Goal: Task Accomplishment & Management: Manage account settings

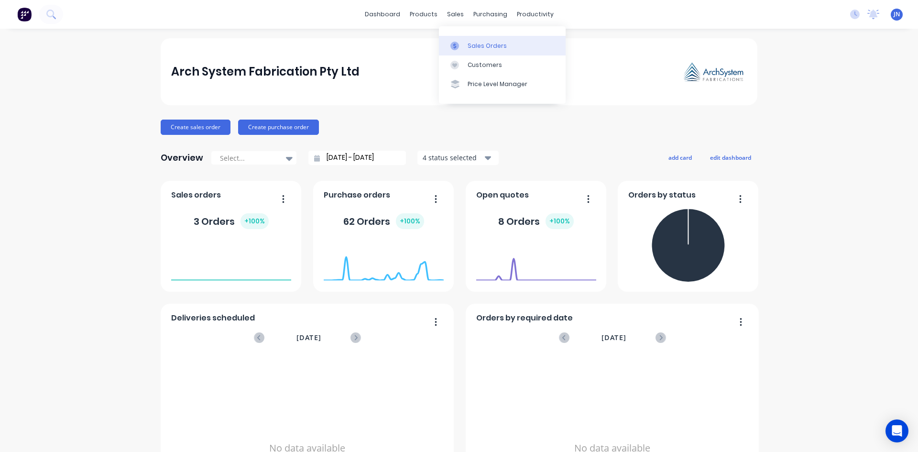
click at [462, 45] on div at bounding box center [458, 46] width 14 height 9
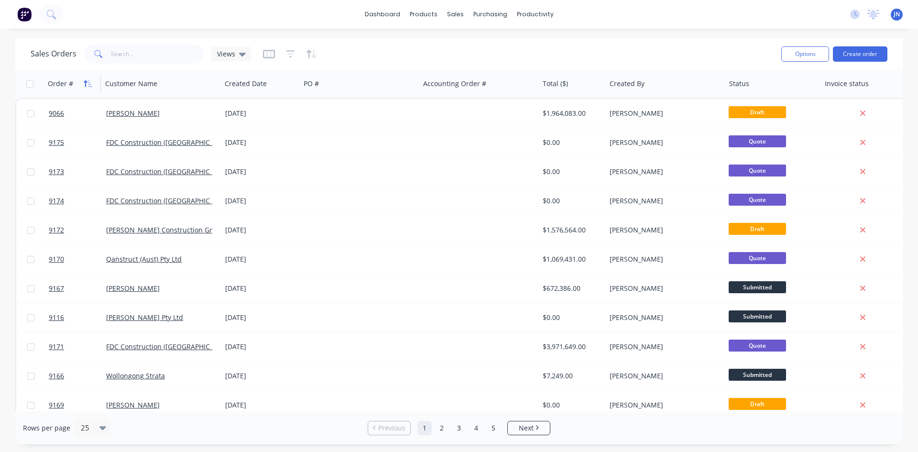
click at [90, 86] on icon "button" at bounding box center [90, 83] width 4 height 7
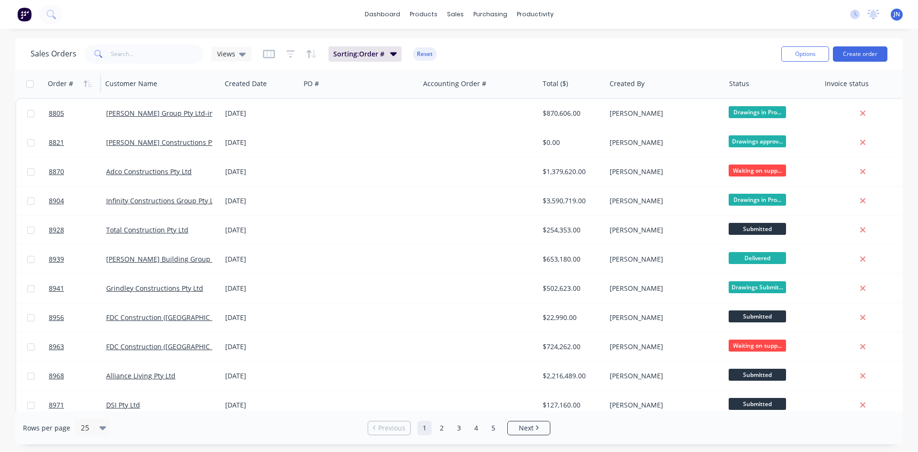
click at [90, 86] on icon "button" at bounding box center [90, 83] width 4 height 7
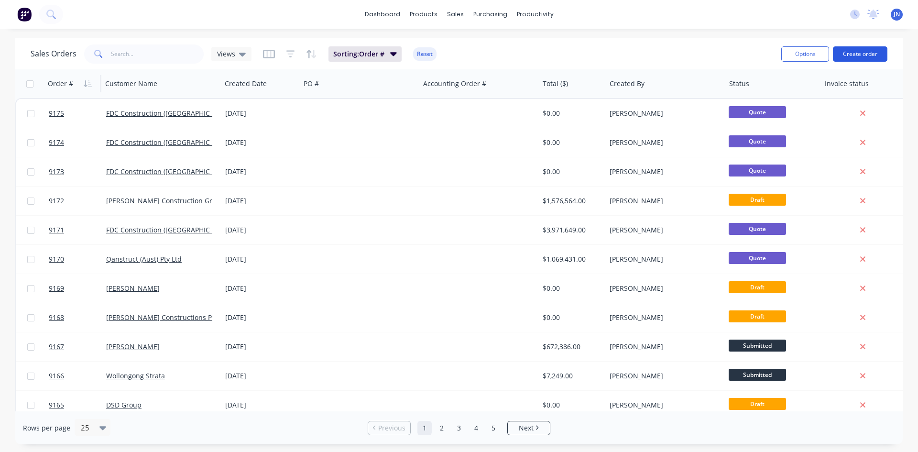
click at [860, 56] on button "Create order" at bounding box center [860, 53] width 55 height 15
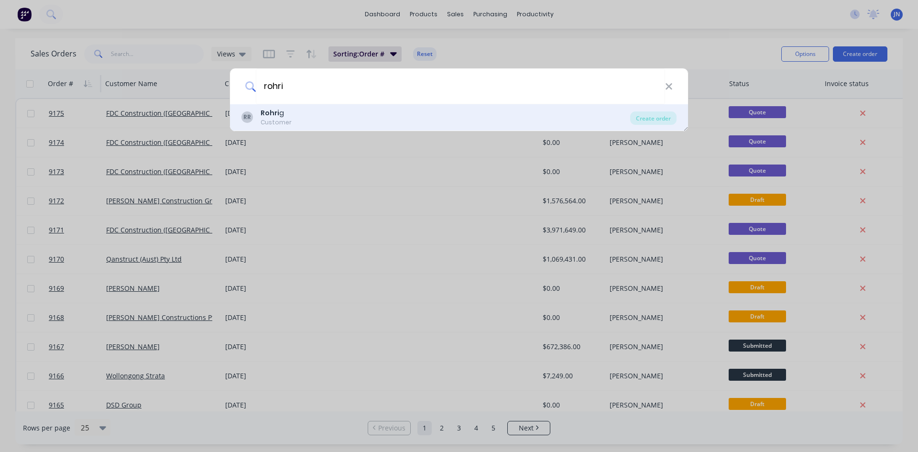
type input "rohri"
click at [313, 127] on div "RR Rohri g Customer Create order" at bounding box center [459, 117] width 458 height 27
click at [316, 116] on div "RR Rohri g Customer" at bounding box center [436, 117] width 389 height 19
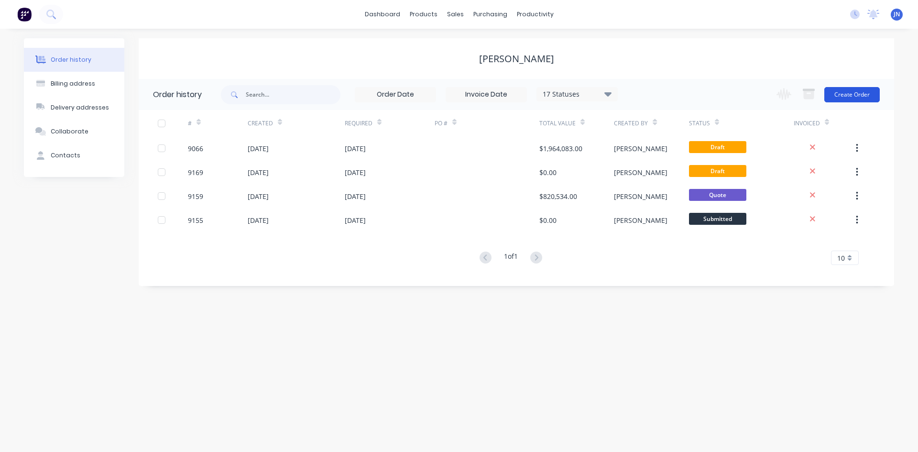
click at [865, 94] on button "Create Order" at bounding box center [852, 94] width 55 height 15
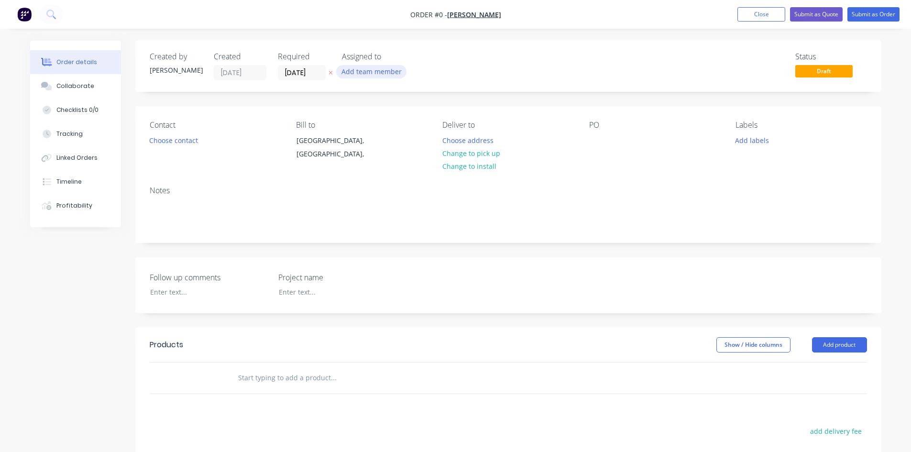
click at [354, 75] on button "Add team member" at bounding box center [371, 71] width 70 height 13
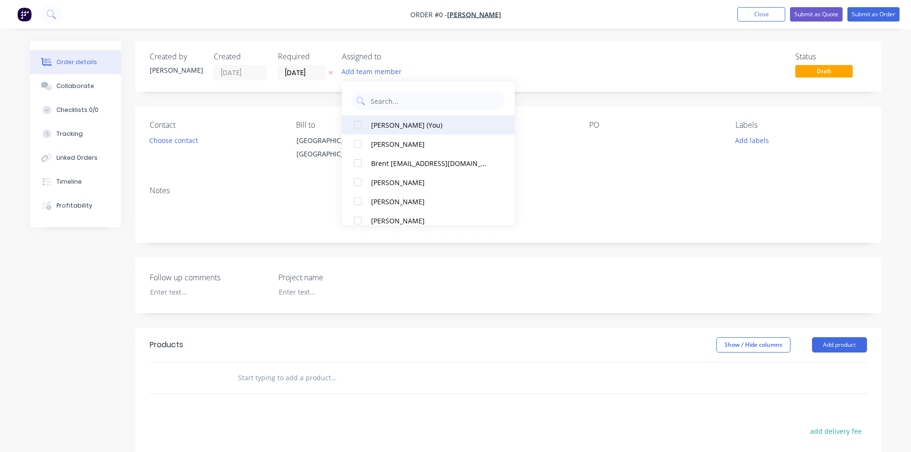
click at [415, 122] on div "[PERSON_NAME] (You)" at bounding box center [430, 125] width 119 height 10
click at [591, 62] on div "Order details Collaborate Checklists 0/0 Tracking Linked Orders Timeline Profit…" at bounding box center [456, 339] width 871 height 597
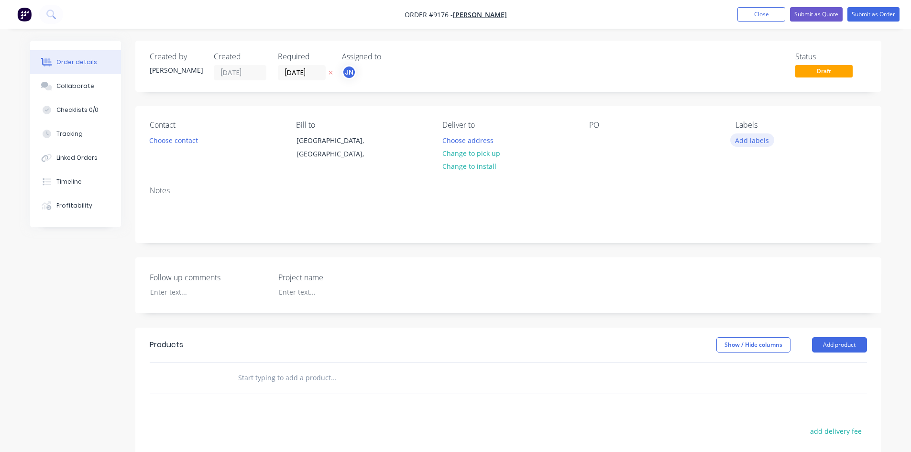
click at [750, 141] on button "Add labels" at bounding box center [752, 139] width 44 height 13
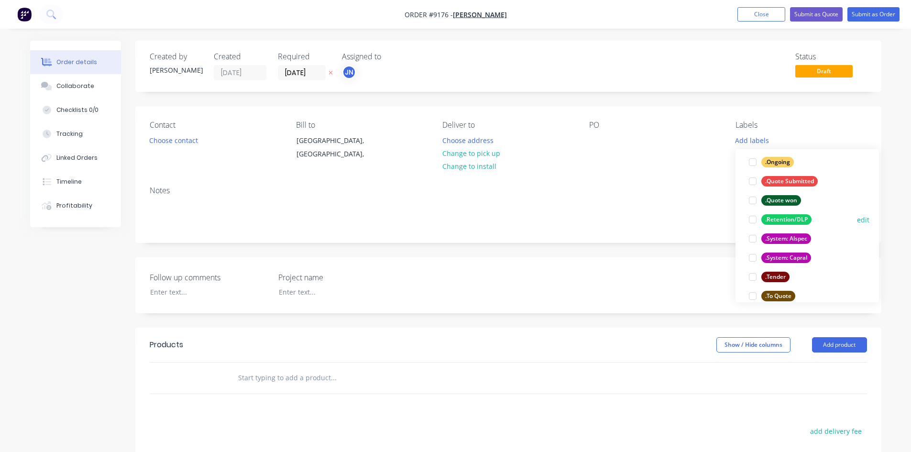
scroll to position [144, 0]
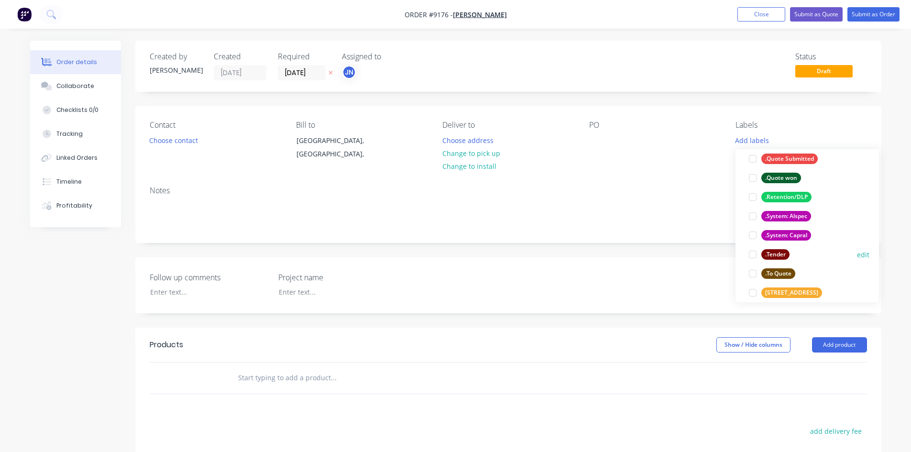
click at [752, 255] on div at bounding box center [752, 254] width 19 height 19
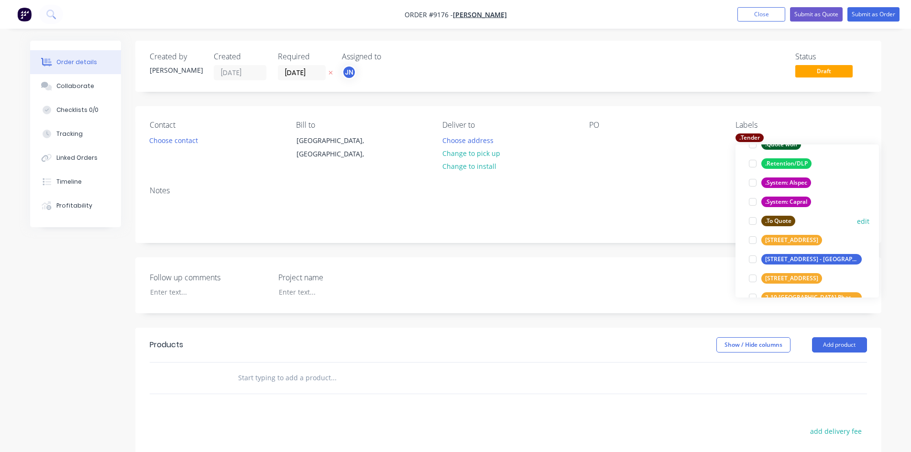
click at [758, 221] on div at bounding box center [752, 220] width 19 height 19
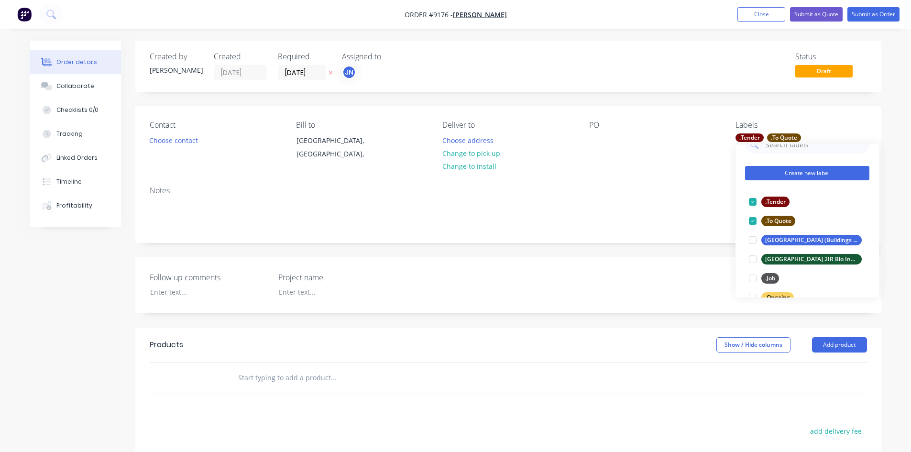
click at [802, 172] on button "Create new label" at bounding box center [807, 173] width 124 height 14
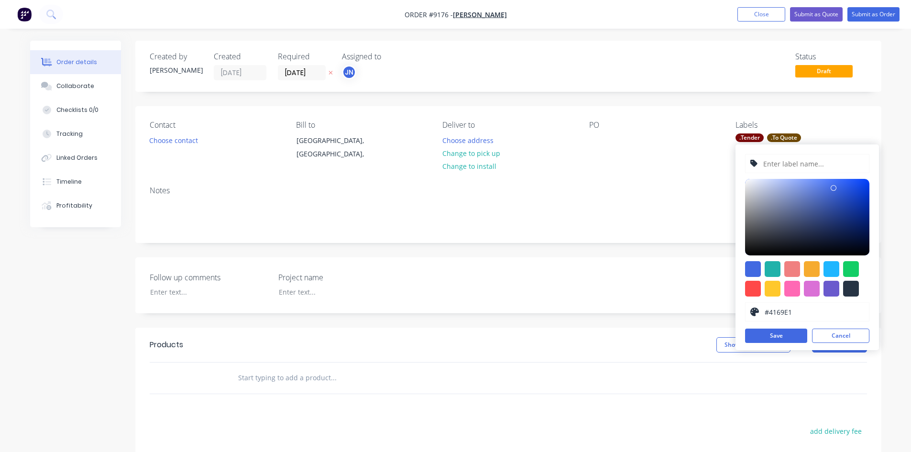
click at [813, 168] on input "text" at bounding box center [814, 164] width 102 height 18
paste input "9176 - [GEOGRAPHIC_DATA], [GEOGRAPHIC_DATA]"
type input "9176 - [GEOGRAPHIC_DATA], [GEOGRAPHIC_DATA]"
click at [777, 334] on button "Save" at bounding box center [776, 336] width 62 height 14
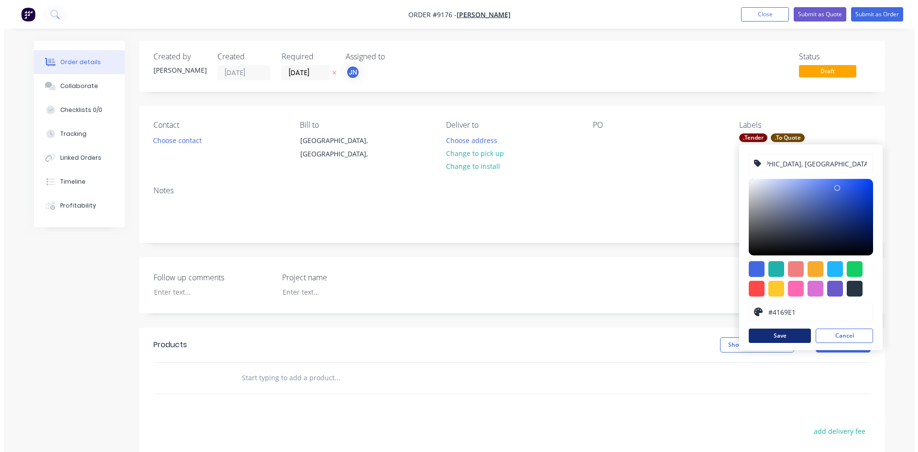
scroll to position [0, 0]
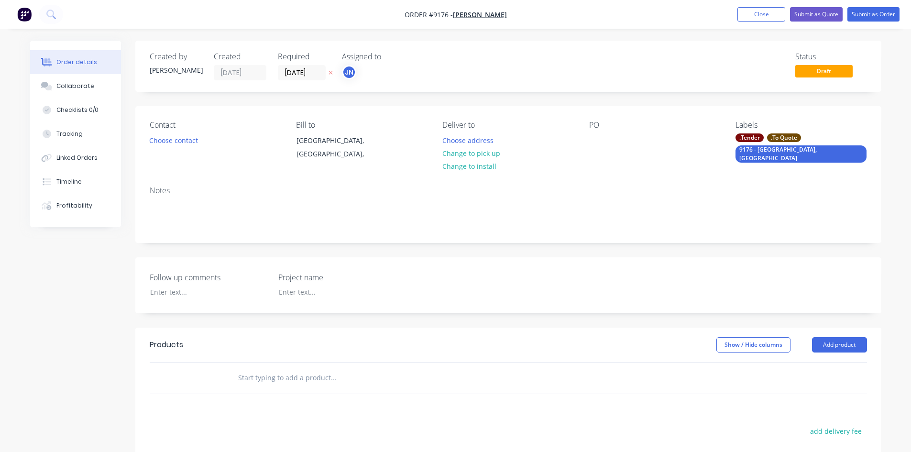
click at [684, 145] on div "PO" at bounding box center [654, 143] width 131 height 44
click at [775, 20] on button "Close" at bounding box center [762, 14] width 48 height 14
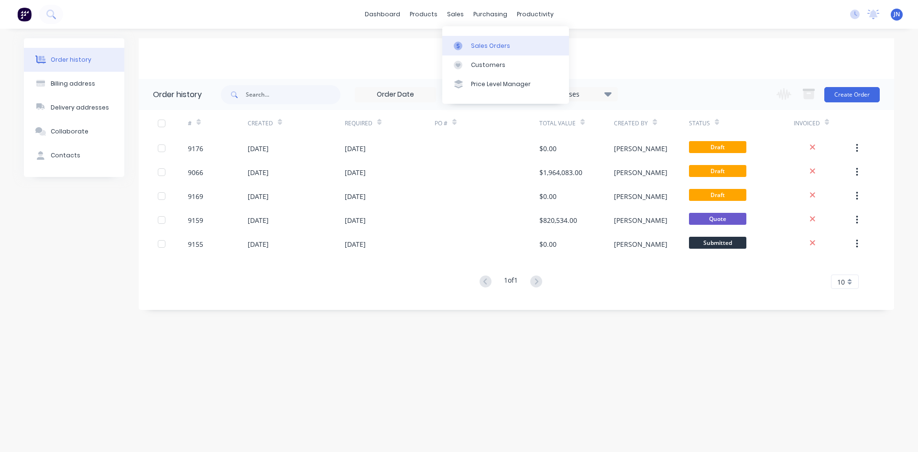
click at [470, 43] on link "Sales Orders" at bounding box center [505, 45] width 127 height 19
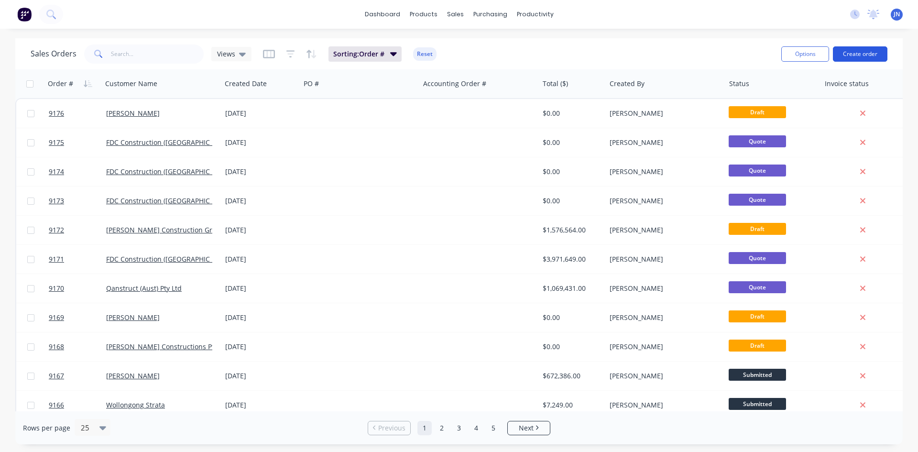
click at [850, 52] on button "Create order" at bounding box center [860, 53] width 55 height 15
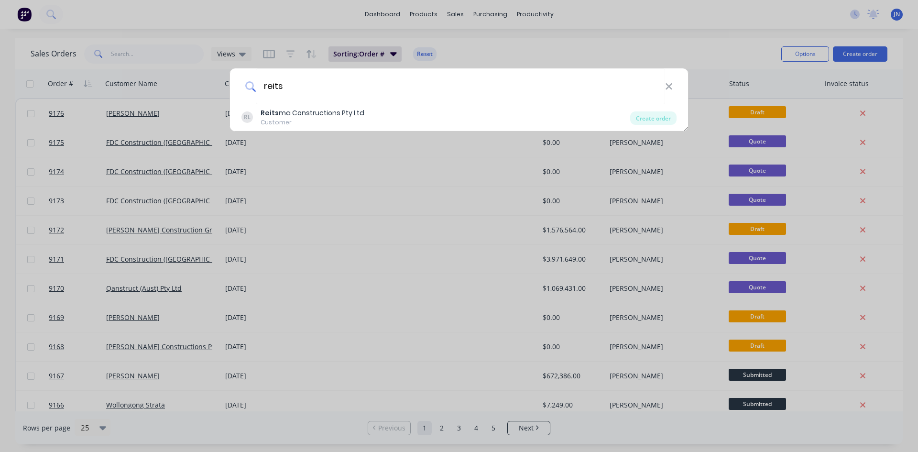
type input "reits"
click at [479, 120] on div "RL Reits ma Constructions Pty Ltd Customer" at bounding box center [436, 117] width 389 height 19
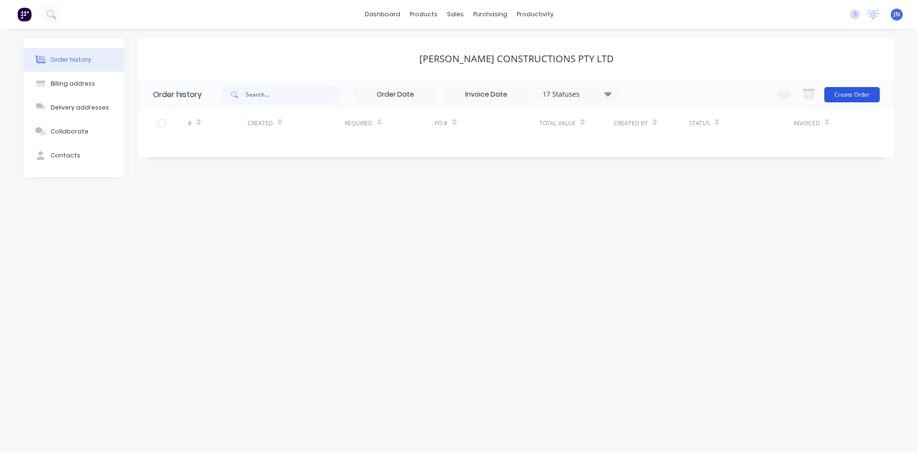
click at [841, 92] on button "Create Order" at bounding box center [852, 94] width 55 height 15
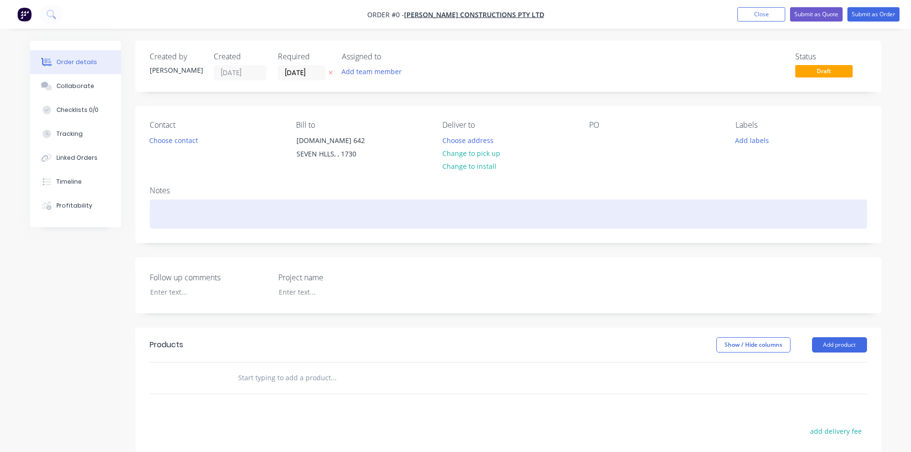
click at [232, 209] on div at bounding box center [509, 213] width 718 height 29
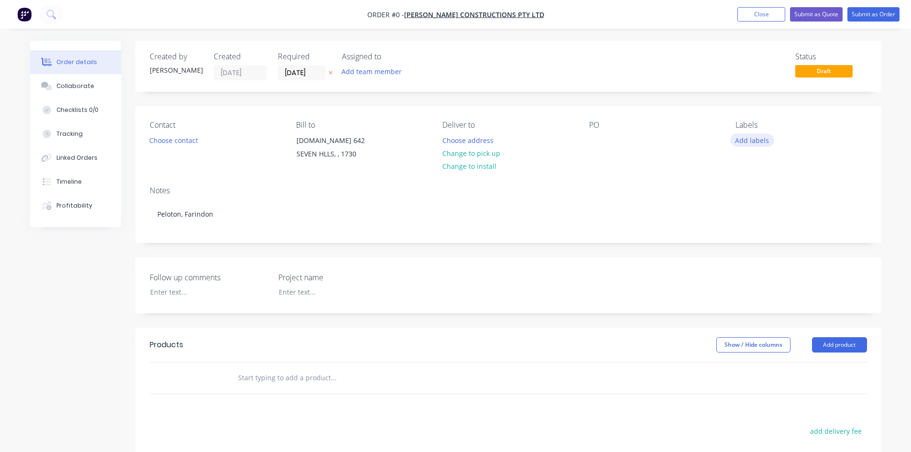
click at [739, 140] on button "Add labels" at bounding box center [752, 139] width 44 height 13
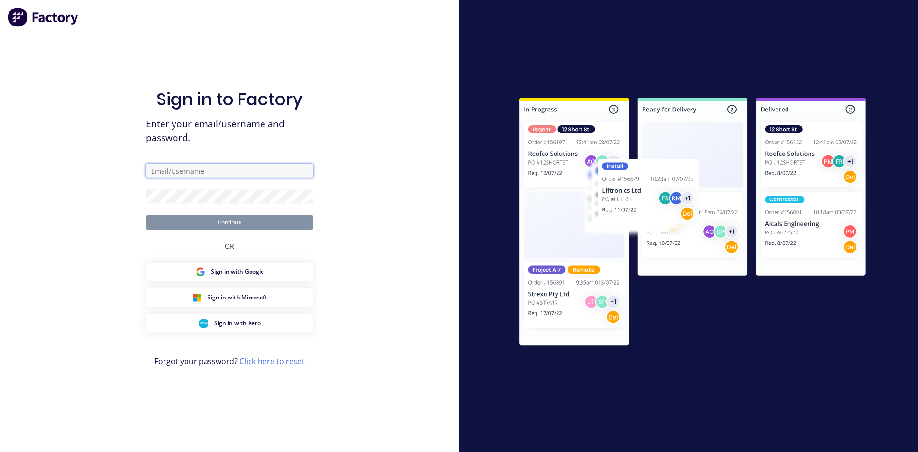
drag, startPoint x: 211, startPoint y: 167, endPoint x: 208, endPoint y: 172, distance: 6.0
click at [211, 167] on input "text" at bounding box center [229, 171] width 167 height 14
type input "[EMAIL_ADDRESS][DOMAIN_NAME]"
click at [280, 148] on div "Sign in to Factory Enter your email/username and password. estimating@archsyste…" at bounding box center [229, 236] width 167 height 418
click at [146, 215] on button "Continue" at bounding box center [229, 222] width 167 height 14
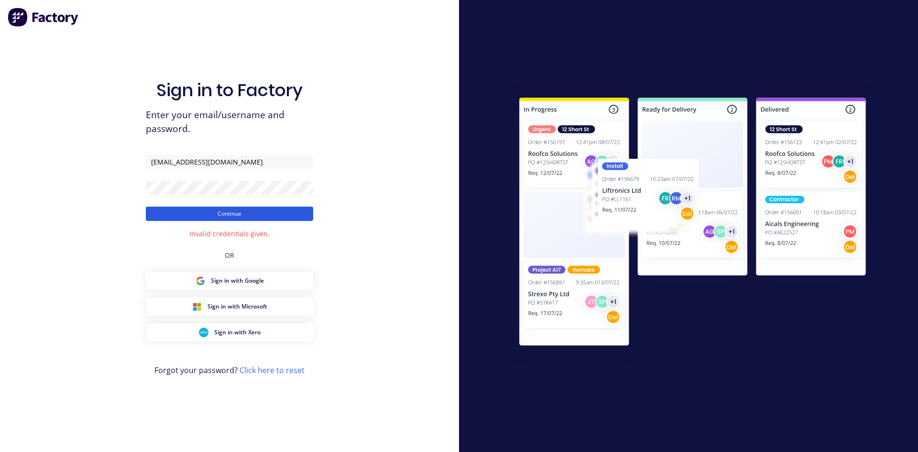
click at [209, 212] on button "Continue" at bounding box center [229, 214] width 167 height 14
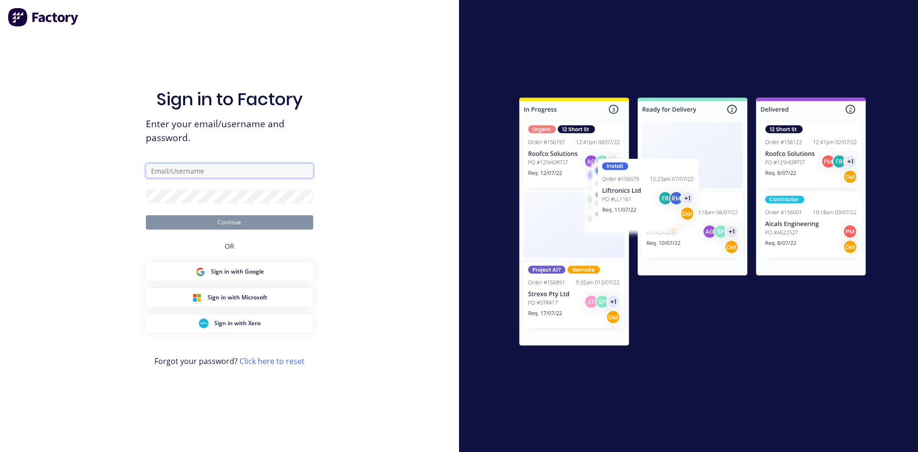
click at [226, 176] on input "text" at bounding box center [229, 171] width 167 height 14
type input "[EMAIL_ADDRESS][DOMAIN_NAME]"
click at [146, 215] on button "Continue" at bounding box center [229, 222] width 167 height 14
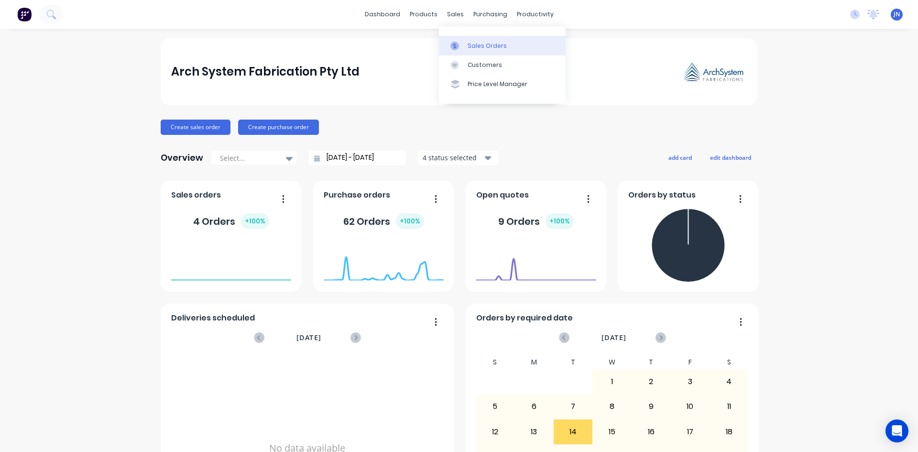
click at [460, 44] on div at bounding box center [458, 46] width 14 height 9
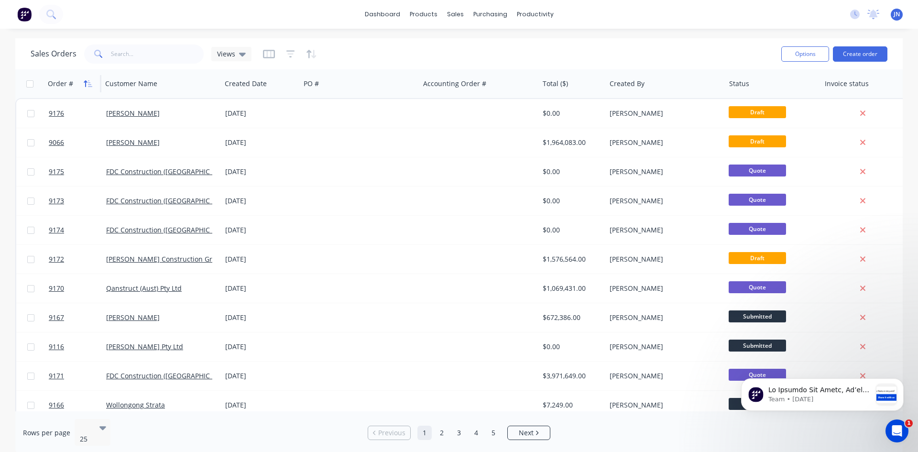
click at [87, 81] on icon "button" at bounding box center [88, 84] width 9 height 8
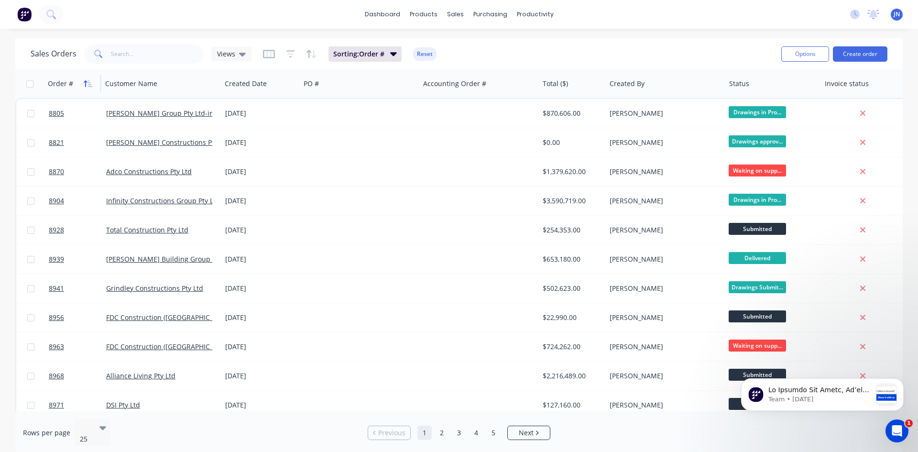
click at [89, 85] on icon "button" at bounding box center [88, 84] width 9 height 8
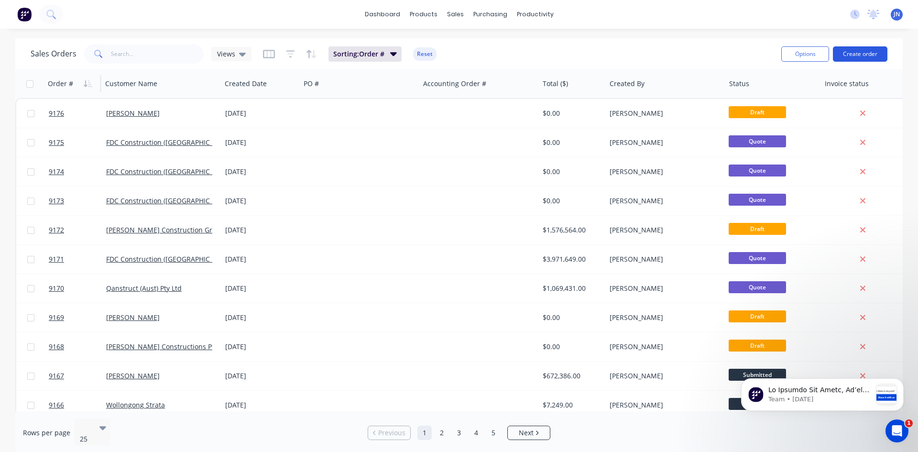
click at [861, 52] on button "Create order" at bounding box center [860, 53] width 55 height 15
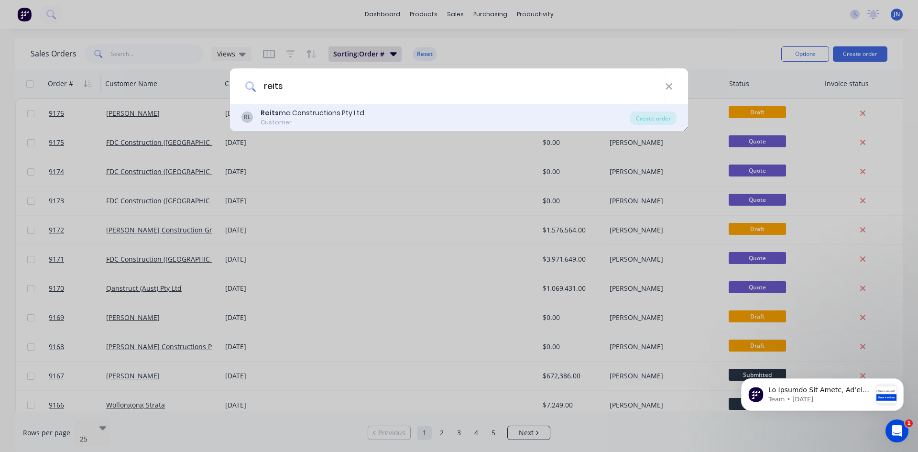
type input "reits"
click at [310, 105] on div "RL Reits ma Constructions Pty Ltd Customer Create order" at bounding box center [459, 117] width 458 height 27
click at [309, 122] on div "Customer" at bounding box center [313, 122] width 104 height 9
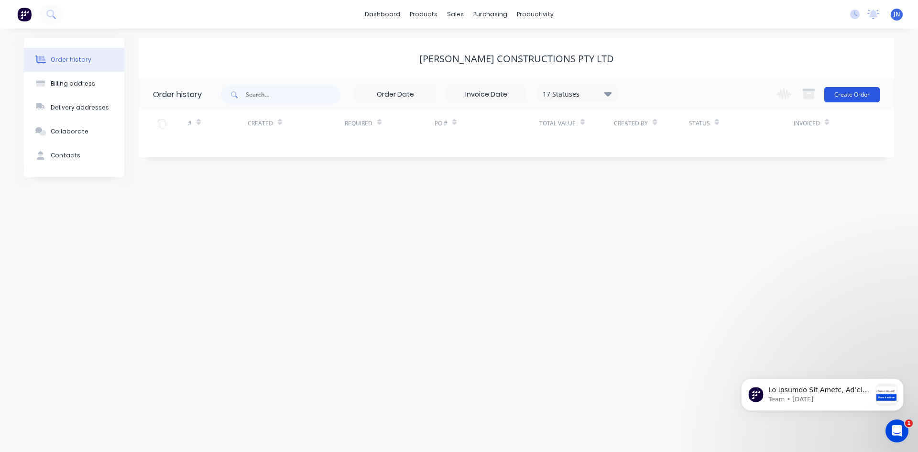
click at [860, 90] on button "Create Order" at bounding box center [852, 94] width 55 height 15
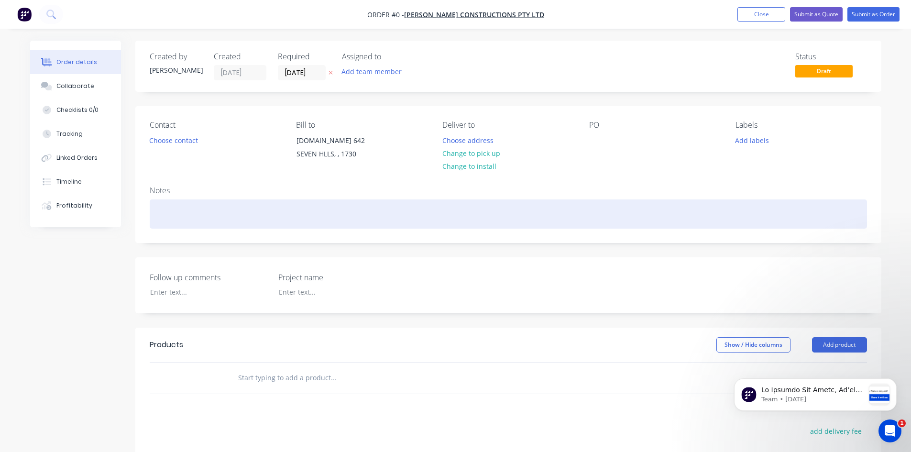
click at [236, 210] on div at bounding box center [509, 213] width 718 height 29
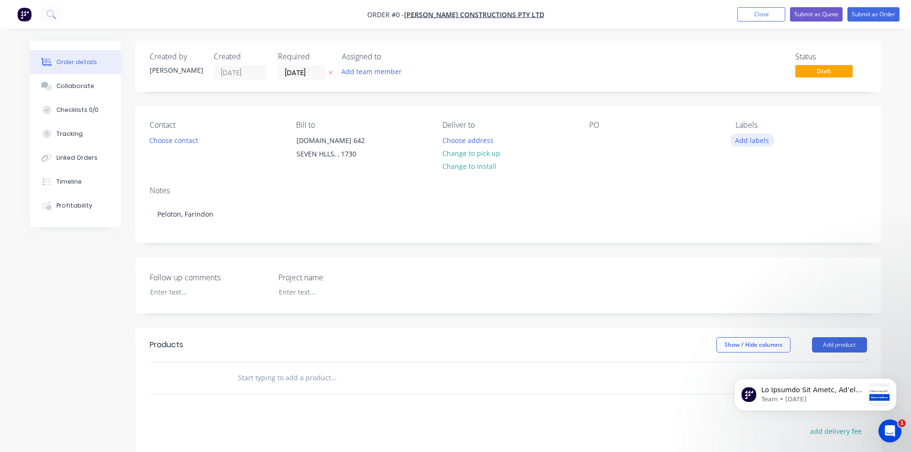
click at [746, 143] on div "Order details Collaborate Checklists 0/0 Tracking Linked Orders Timeline Profit…" at bounding box center [456, 339] width 871 height 597
click at [746, 139] on button "Add labels" at bounding box center [752, 139] width 44 height 13
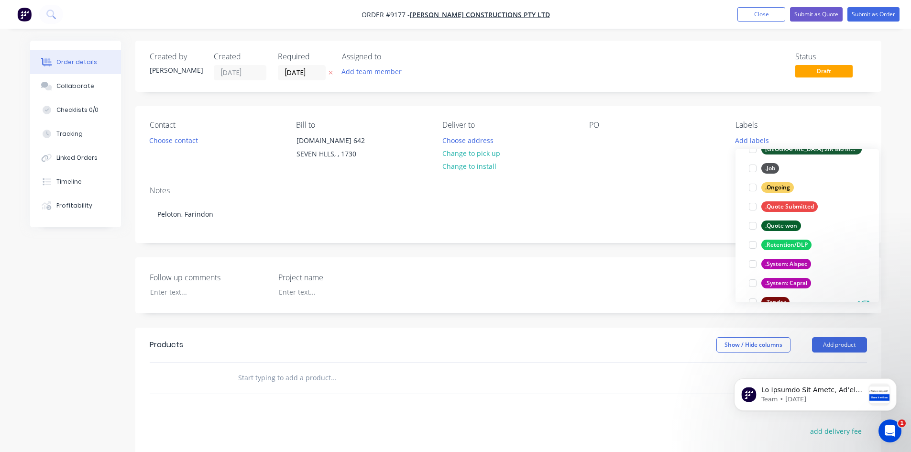
scroll to position [144, 0]
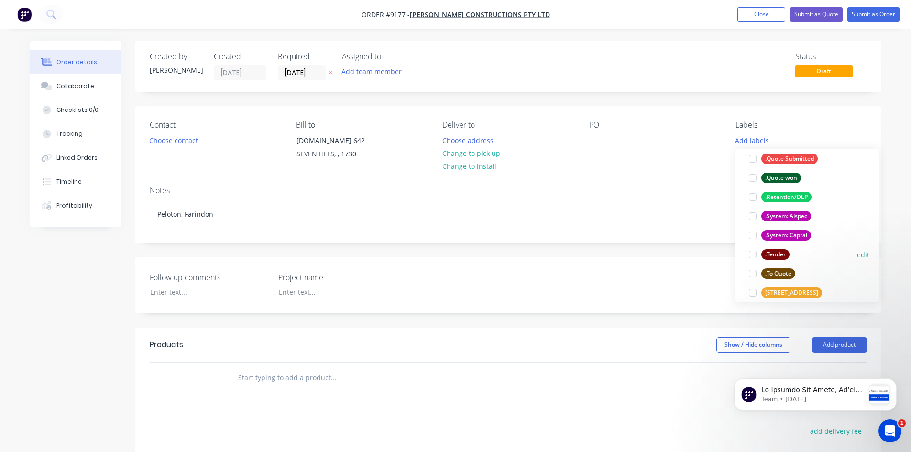
click at [754, 255] on div at bounding box center [752, 254] width 19 height 19
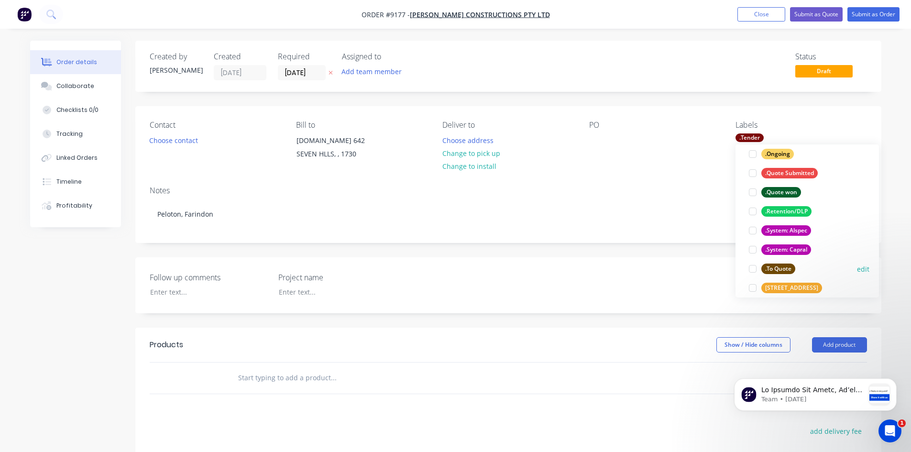
click at [756, 266] on div at bounding box center [752, 268] width 19 height 19
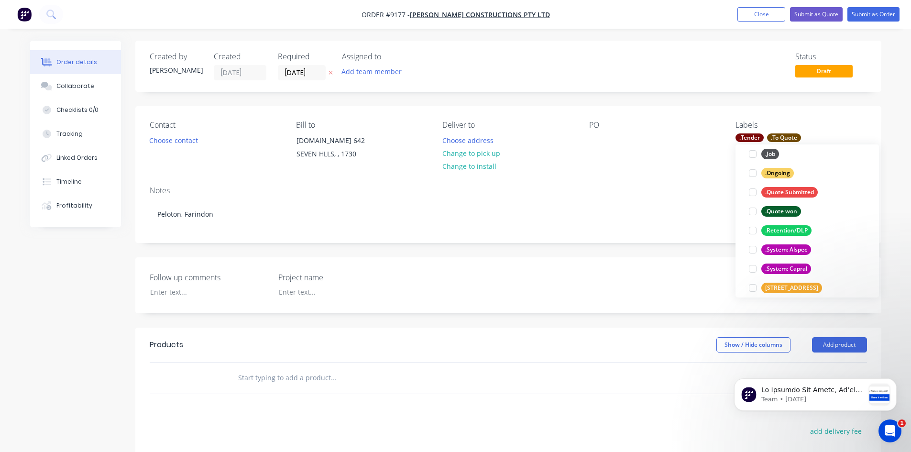
scroll to position [0, 0]
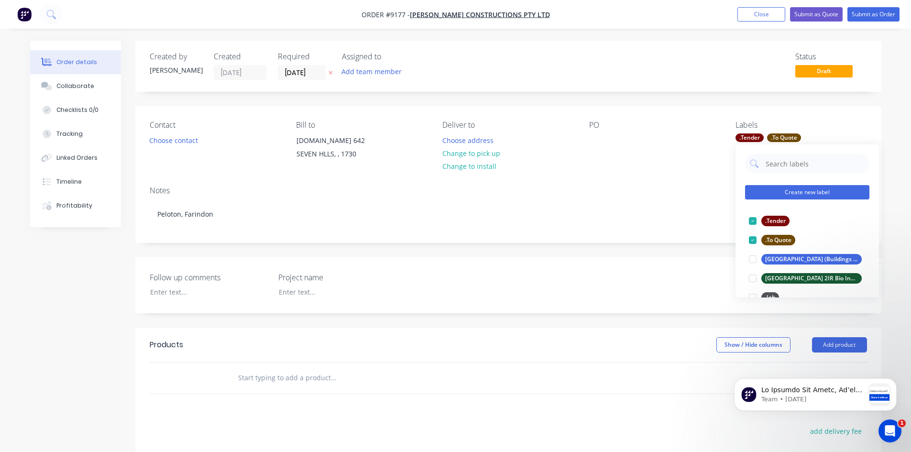
click at [805, 194] on button "Create new label" at bounding box center [807, 192] width 124 height 14
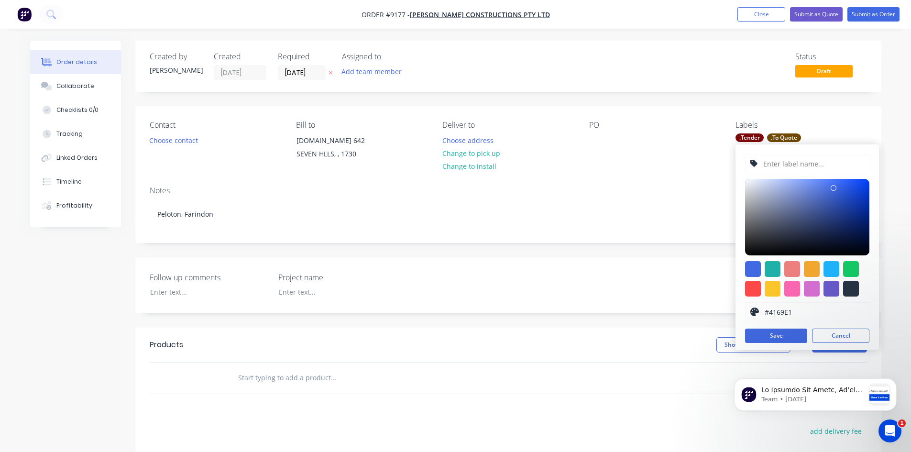
click at [803, 169] on input "text" at bounding box center [814, 164] width 102 height 18
paste input "Windsor Multifranchise Facility"
type input "Windsor Multifranchise Facility"
click at [689, 143] on div "PO" at bounding box center [654, 143] width 131 height 44
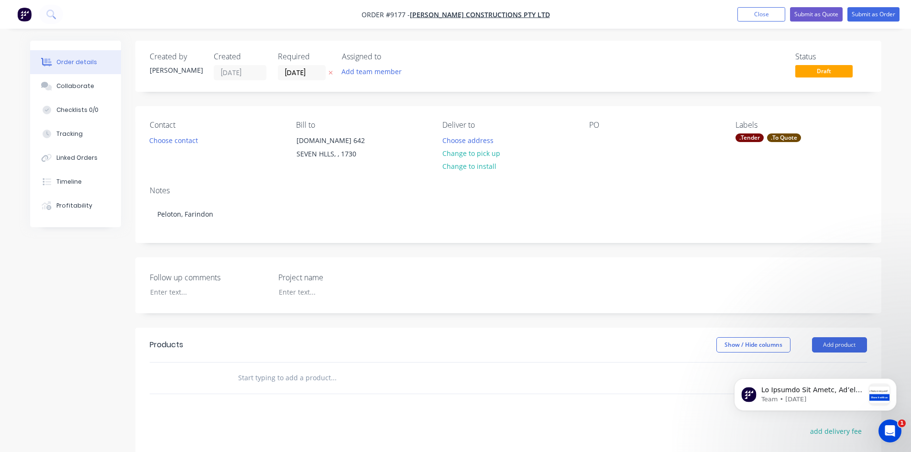
click at [774, 138] on div ".To Quote" at bounding box center [784, 137] width 34 height 9
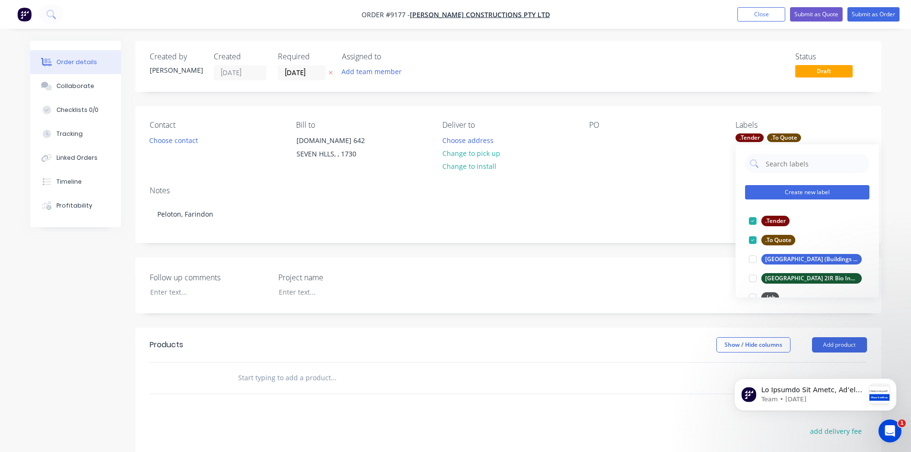
click at [794, 190] on button "Create new label" at bounding box center [807, 192] width 124 height 14
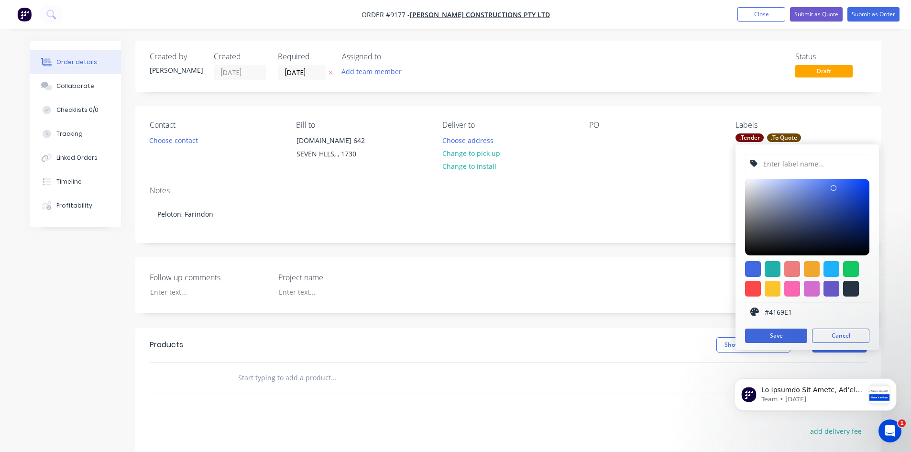
click at [794, 166] on input "text" at bounding box center [814, 164] width 102 height 18
paste input "Windsor Multifranchise Facility"
type input "Windsor Multifranchise Facility"
click at [790, 334] on button "Save" at bounding box center [776, 336] width 62 height 14
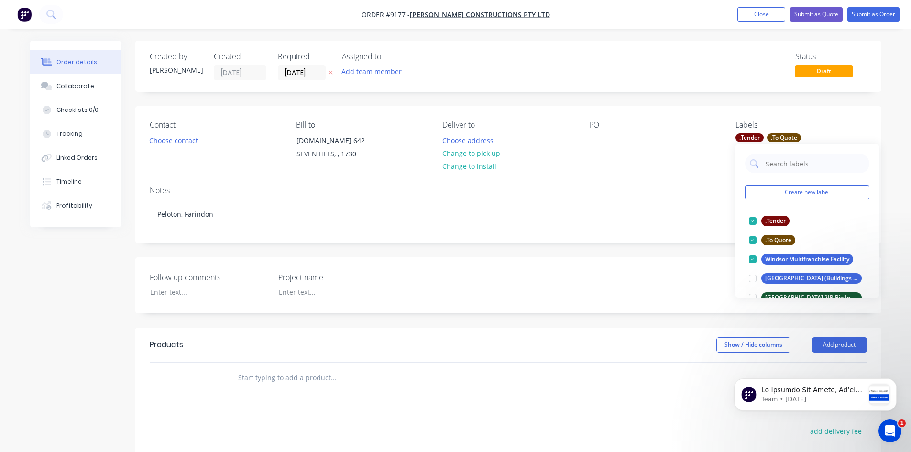
click at [679, 129] on div "PO" at bounding box center [654, 125] width 131 height 9
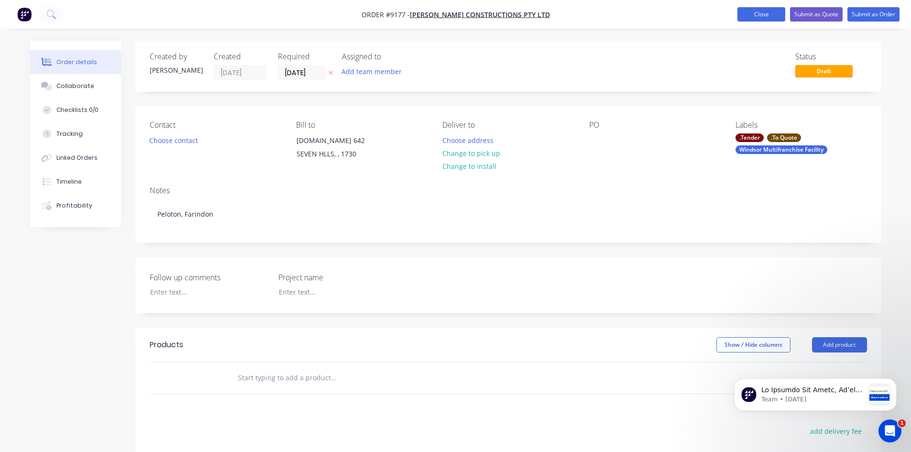
click at [751, 21] on nav "Order #9177 - [PERSON_NAME] Constructions Pty Ltd Add product Close Submit as Q…" at bounding box center [455, 14] width 911 height 29
click at [379, 70] on button "Add team member" at bounding box center [371, 71] width 70 height 13
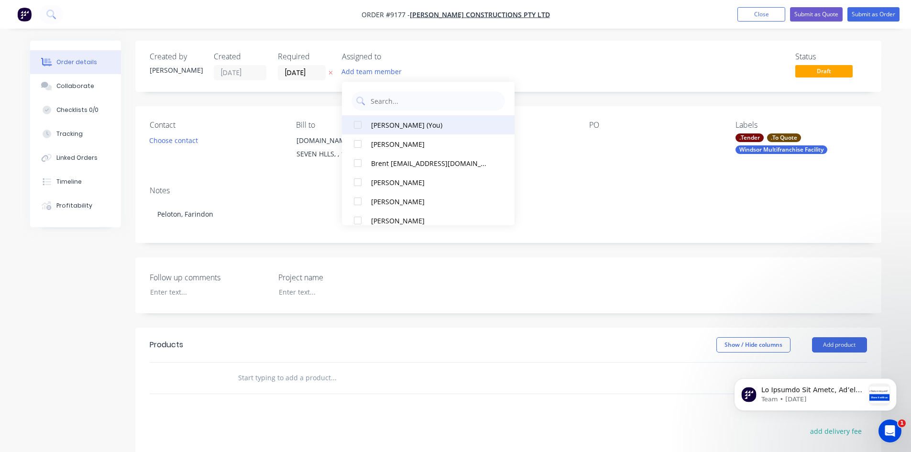
click at [376, 124] on div "[PERSON_NAME] (You)" at bounding box center [430, 125] width 119 height 10
click at [754, 17] on button "Close" at bounding box center [762, 14] width 48 height 14
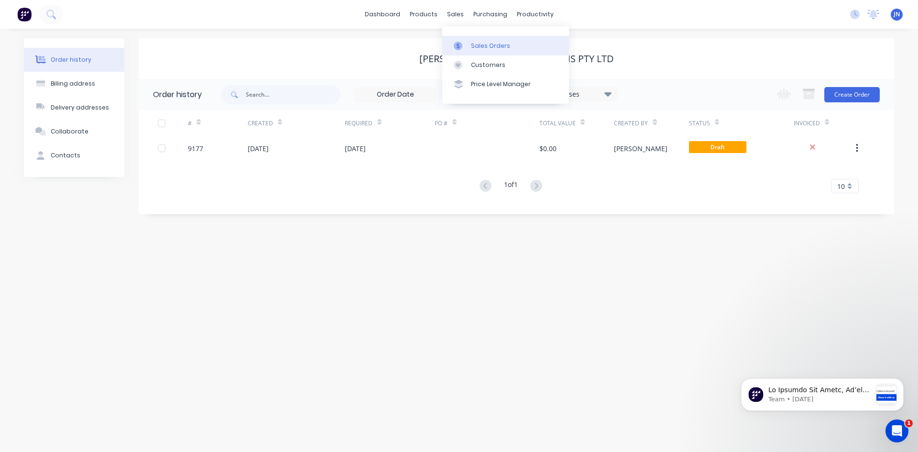
click at [465, 49] on div at bounding box center [461, 46] width 14 height 9
